Goal: Information Seeking & Learning: Learn about a topic

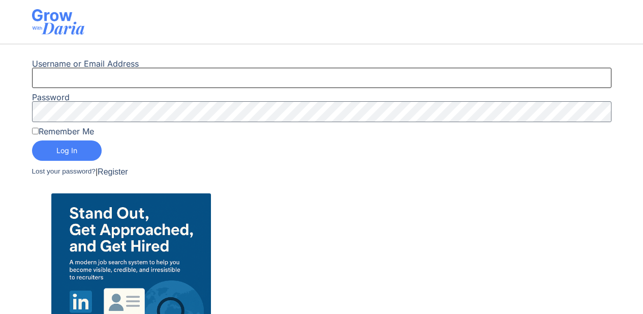
type input "mohammed.osman@smartercode.io"
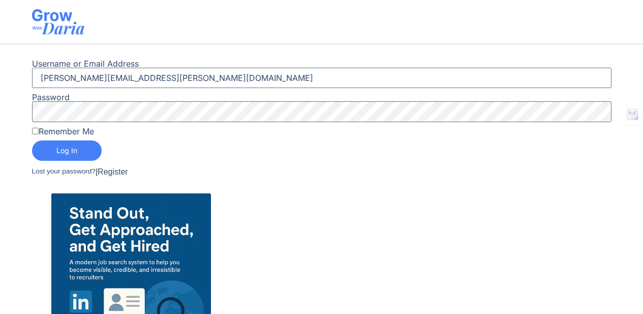
click at [90, 154] on button "Log In" at bounding box center [67, 150] width 70 height 20
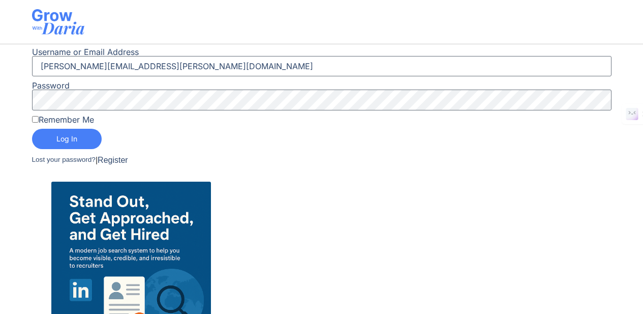
scroll to position [122, 0]
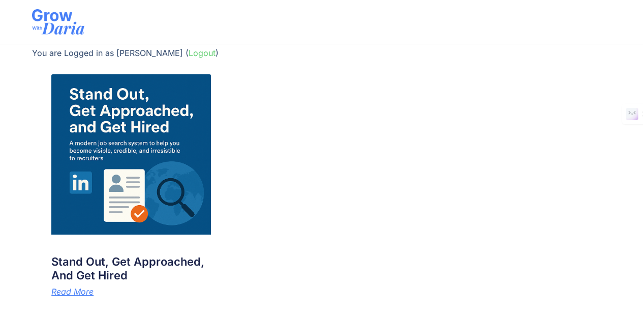
scroll to position [15, 0]
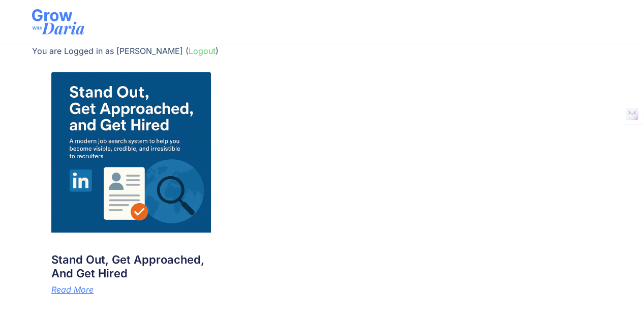
click at [90, 285] on link "Read More" at bounding box center [72, 289] width 42 height 8
click at [89, 287] on link "Read More" at bounding box center [72, 289] width 42 height 8
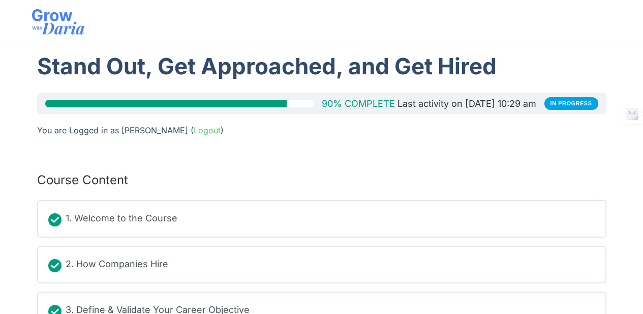
click at [57, 35] on div at bounding box center [58, 22] width 52 height 34
click at [61, 27] on img at bounding box center [58, 21] width 52 height 25
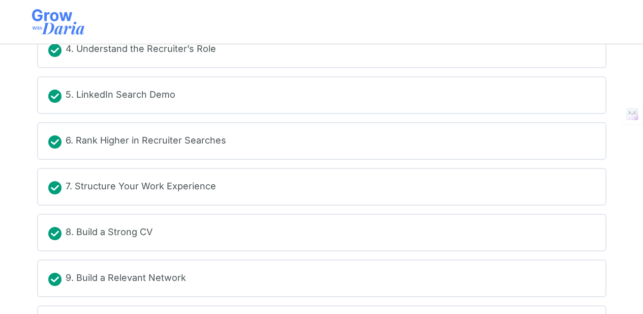
scroll to position [395, 0]
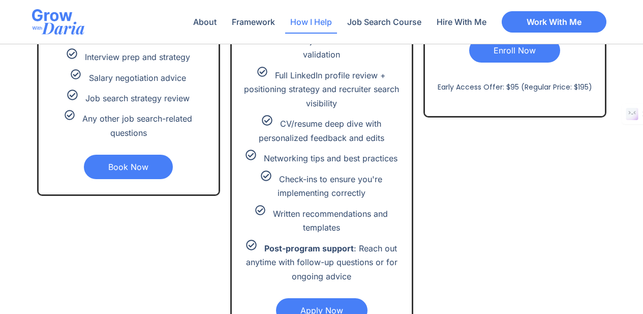
scroll to position [2302, 0]
